Goal: Transaction & Acquisition: Obtain resource

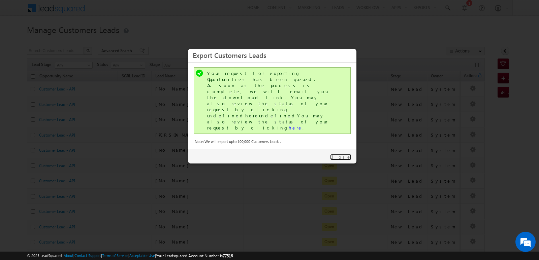
drag, startPoint x: 0, startPoint y: 0, endPoint x: 350, endPoint y: 108, distance: 366.2
click at [344, 154] on link "Close" at bounding box center [340, 157] width 21 height 6
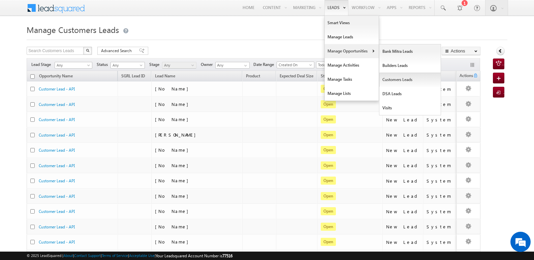
click at [400, 77] on link "Customers Leads" at bounding box center [410, 80] width 62 height 14
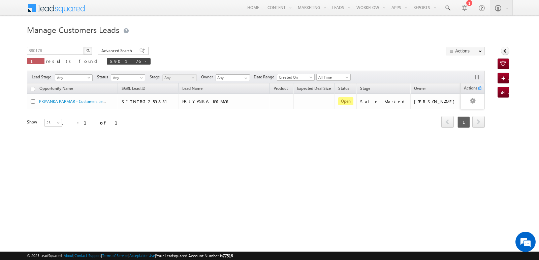
click at [88, 57] on p "1 results found 890176" at bounding box center [89, 61] width 124 height 9
click at [144, 60] on span at bounding box center [145, 61] width 3 height 3
type input "Search Customers Leads"
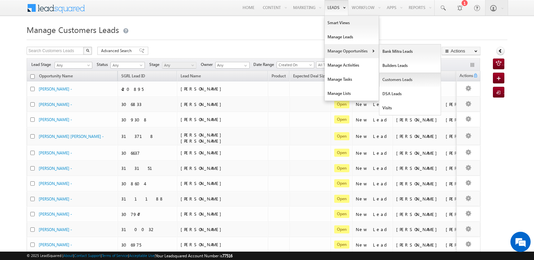
click at [408, 86] on link "Customers Leads" at bounding box center [410, 80] width 62 height 14
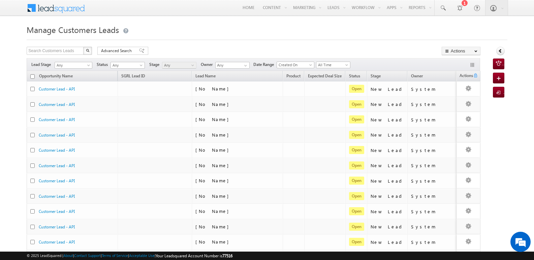
click at [398, 76] on th "Stage" at bounding box center [387, 76] width 40 height 10
click at [445, 51] on span "button" at bounding box center [448, 51] width 6 height 4
click at [453, 66] on link "Export Customers Leads" at bounding box center [461, 64] width 38 height 14
click at [348, 66] on span at bounding box center [347, 66] width 5 height 5
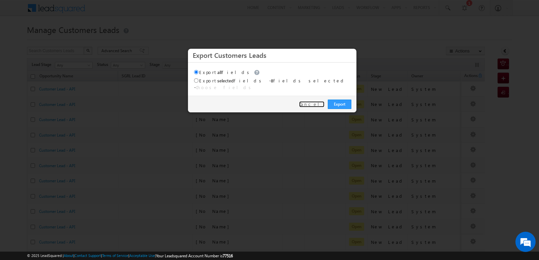
drag, startPoint x: 318, startPoint y: 99, endPoint x: 325, endPoint y: 95, distance: 9.1
click at [317, 101] on link "Cancel" at bounding box center [311, 104] width 25 height 6
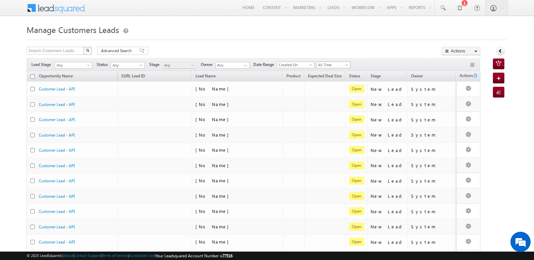
click at [332, 63] on span "All Time" at bounding box center [332, 65] width 32 height 6
click at [329, 94] on link "Today" at bounding box center [335, 94] width 34 height 6
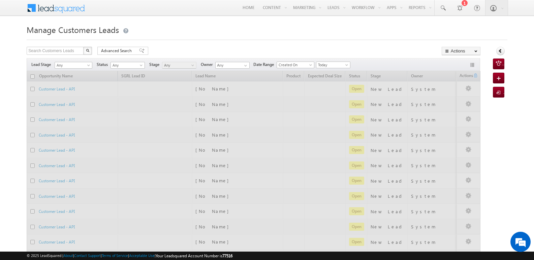
click at [411, 56] on div "Search Customers Leads X 506146 results found Advanced Search Advanced search r…" at bounding box center [254, 52] width 454 height 10
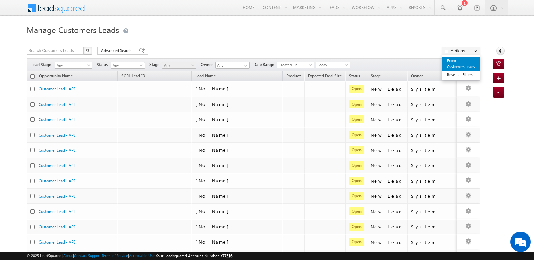
click at [452, 64] on link "Export Customers Leads" at bounding box center [461, 64] width 38 height 14
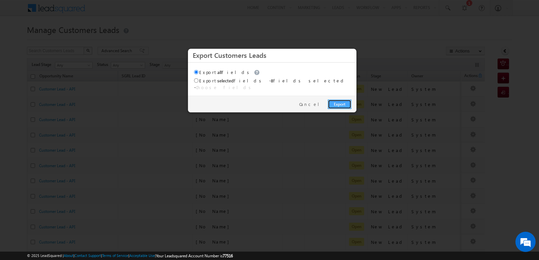
click at [338, 102] on link "Export" at bounding box center [340, 104] width 24 height 9
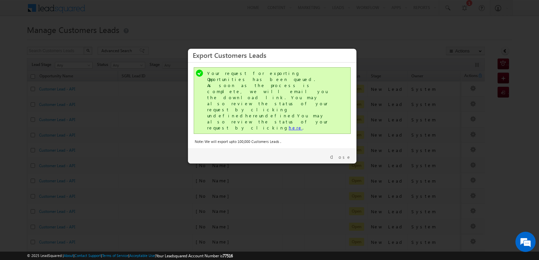
click at [289, 125] on link "here" at bounding box center [296, 128] width 14 height 6
click at [346, 154] on link "Close" at bounding box center [340, 157] width 21 height 6
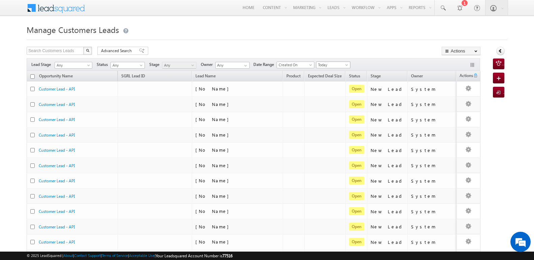
click at [326, 68] on span "Today" at bounding box center [332, 65] width 32 height 6
click at [330, 90] on link "[DATE]" at bounding box center [335, 87] width 34 height 6
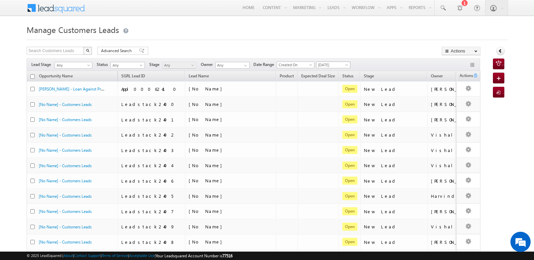
click at [330, 64] on span "[DATE]" at bounding box center [332, 65] width 32 height 6
click at [332, 95] on link "Today" at bounding box center [335, 94] width 34 height 6
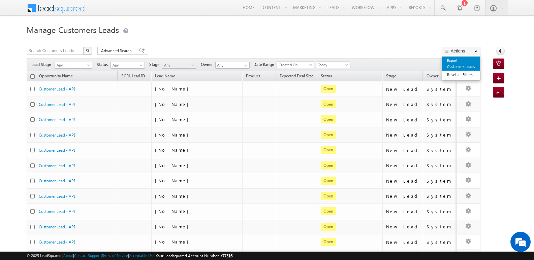
click at [454, 63] on link "Export Customers Leads" at bounding box center [461, 64] width 38 height 14
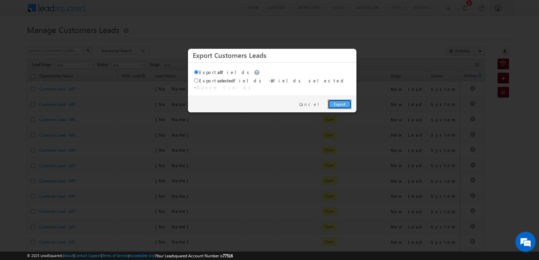
click at [348, 100] on link "Export" at bounding box center [340, 104] width 24 height 9
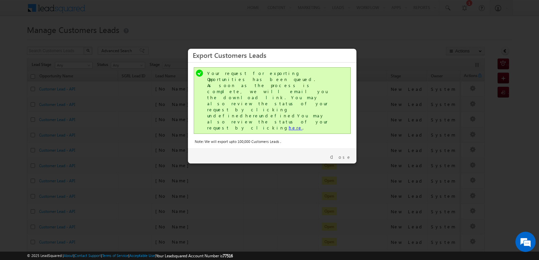
click at [289, 125] on link "here" at bounding box center [296, 128] width 14 height 6
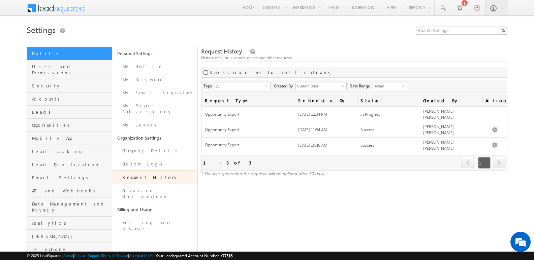
click at [305, 46] on div "Settings Profile Users and Permissions Security Accounts Leads Opportunities Mo…" at bounding box center [267, 140] width 481 height 234
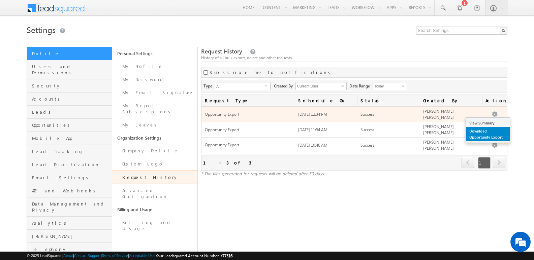
click at [480, 135] on link "Download Opportunity Export" at bounding box center [488, 134] width 44 height 14
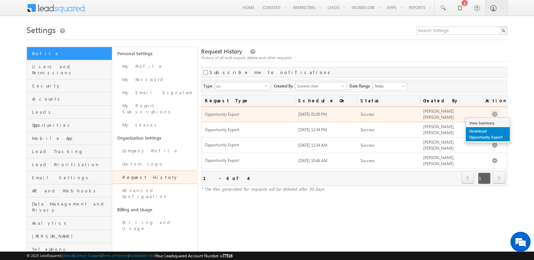
click at [487, 132] on link "Download Opportunity Export" at bounding box center [488, 134] width 44 height 14
